Goal: Communication & Community: Answer question/provide support

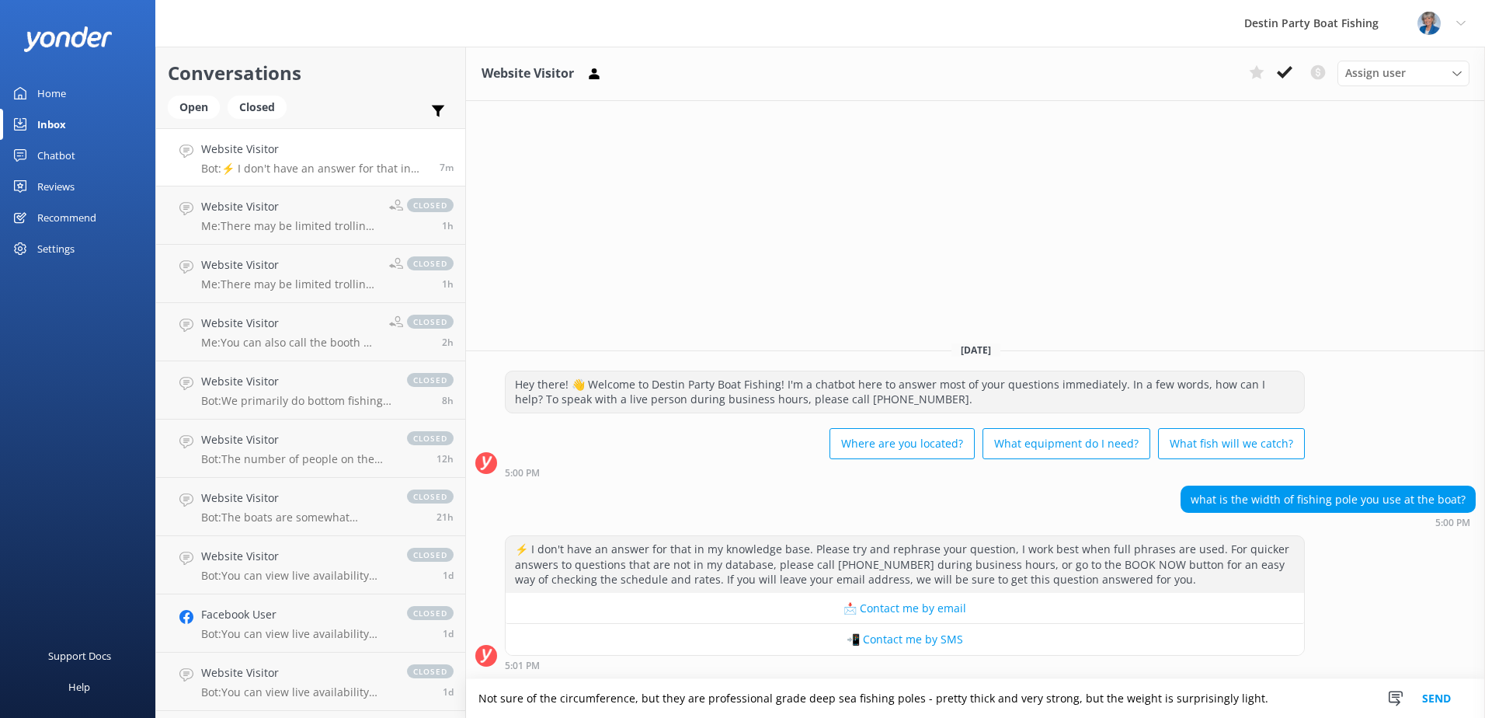
click at [906, 696] on textarea "Not sure of the circumference, but they are professional grade deep sea fishing…" at bounding box center [975, 698] width 1019 height 39
click at [910, 697] on textarea "Not sure of the circumference, but they are professional grade deep sea fishing…" at bounding box center [975, 698] width 1019 height 39
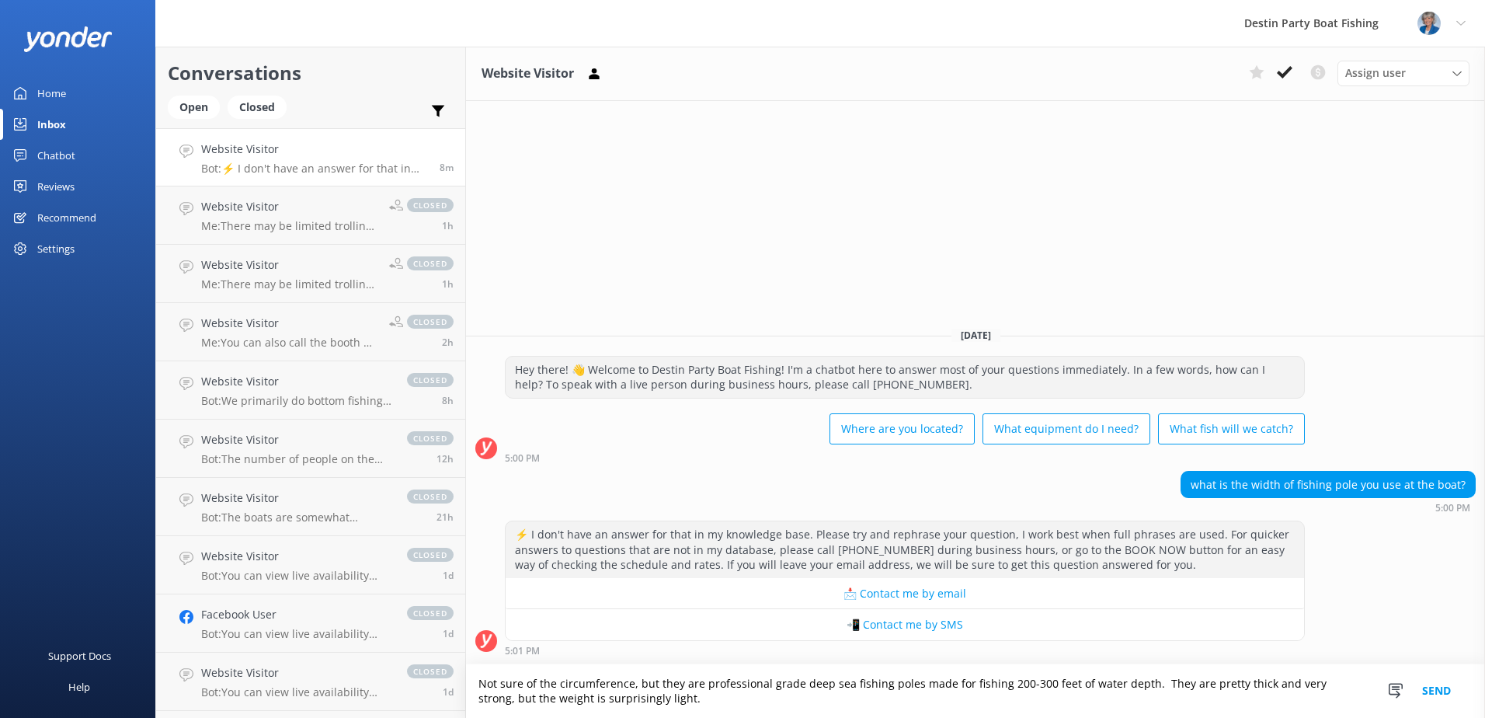
click at [676, 700] on textarea "Not sure of the circumference, but they are professional grade deep sea fishing…" at bounding box center [975, 691] width 1019 height 54
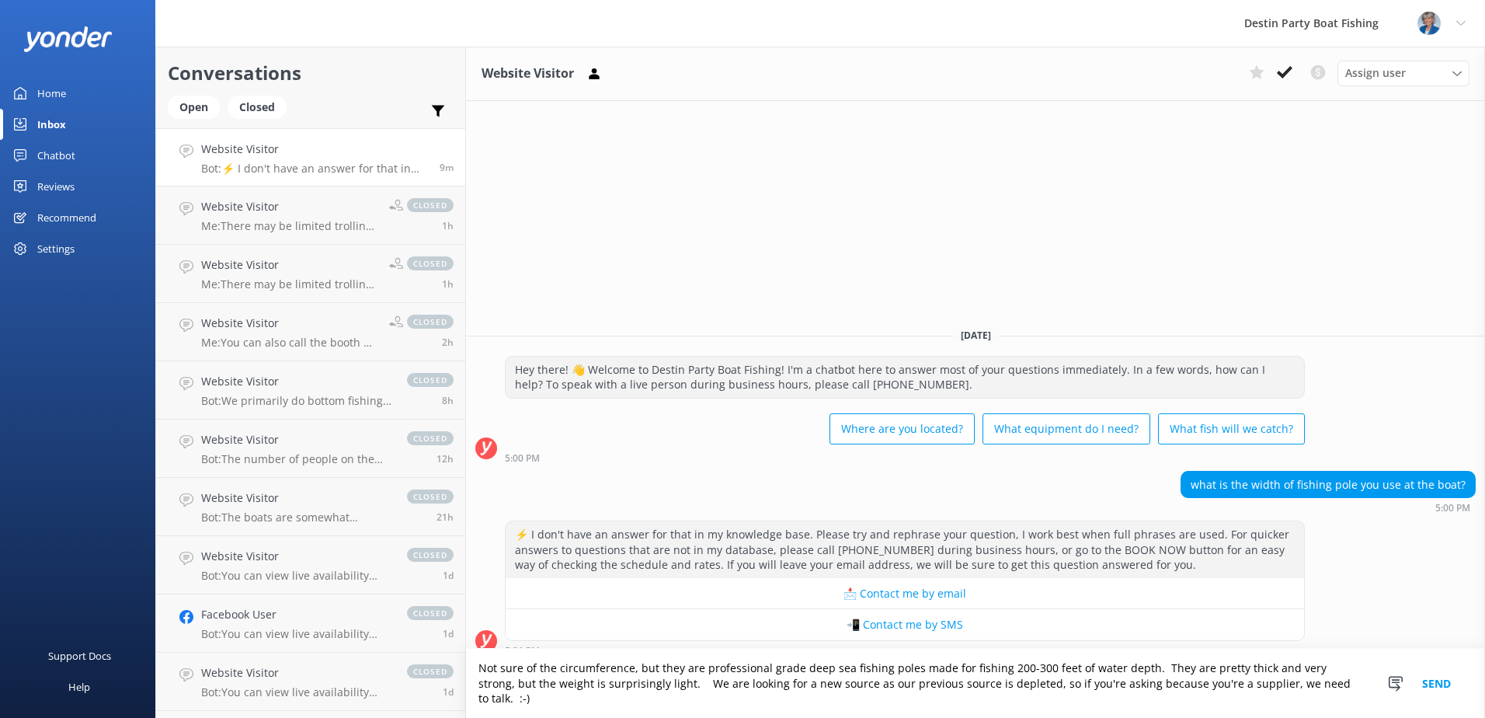
type textarea "Not sure of the circumference, but they are professional grade deep sea fishing…"
click at [1435, 687] on button "Send" at bounding box center [1436, 683] width 58 height 69
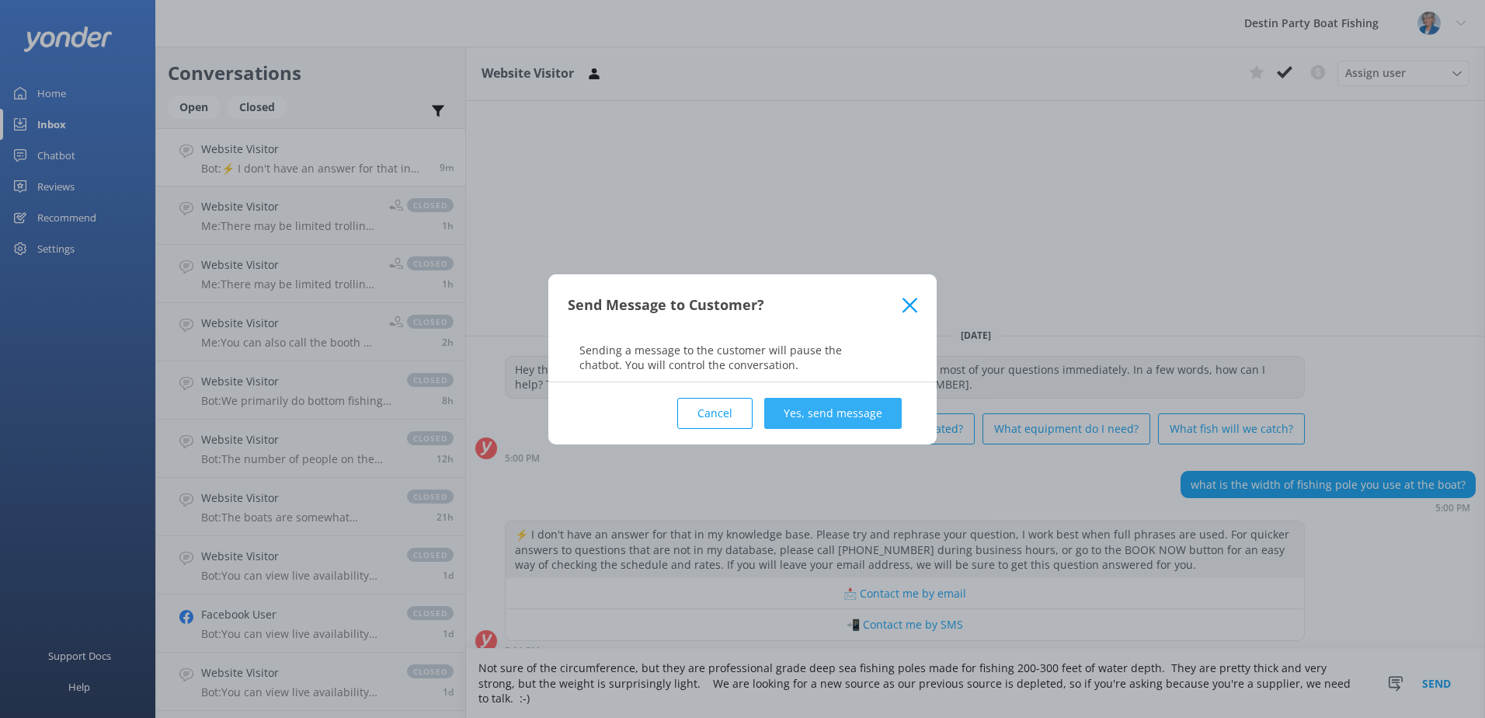
click at [852, 411] on button "Yes, send message" at bounding box center [832, 413] width 137 height 31
